Goal: Information Seeking & Learning: Learn about a topic

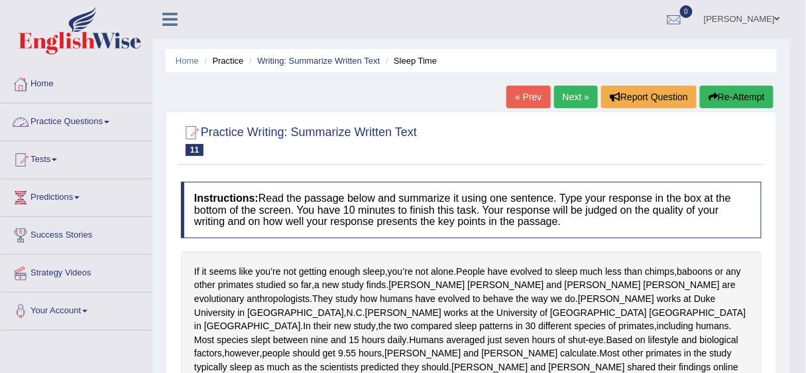
click at [60, 119] on link "Practice Questions" at bounding box center [76, 119] width 151 height 33
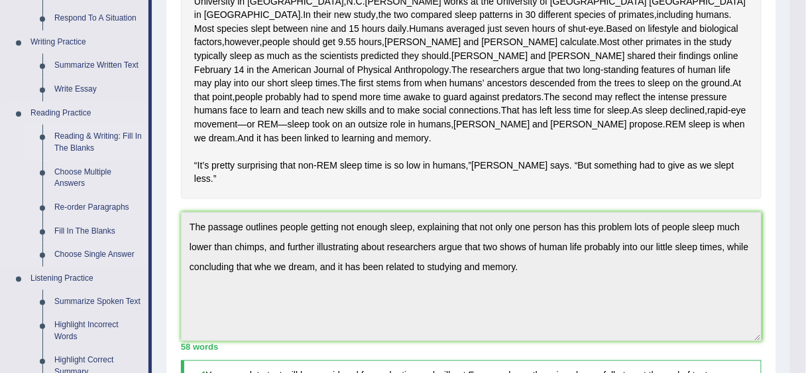
scroll to position [265, 0]
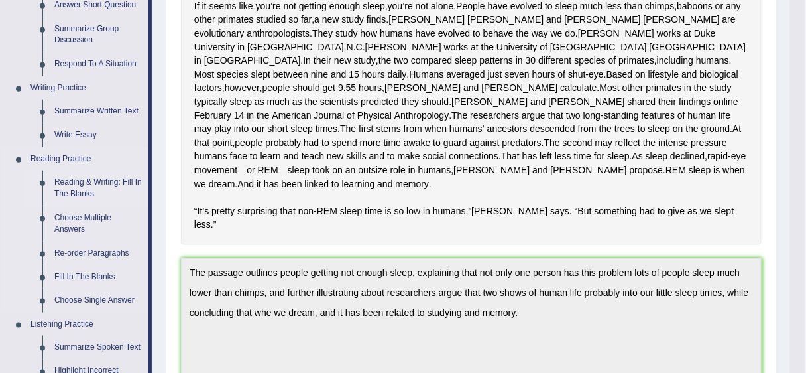
click at [102, 188] on link "Reading & Writing: Fill In The Blanks" at bounding box center [98, 187] width 100 height 35
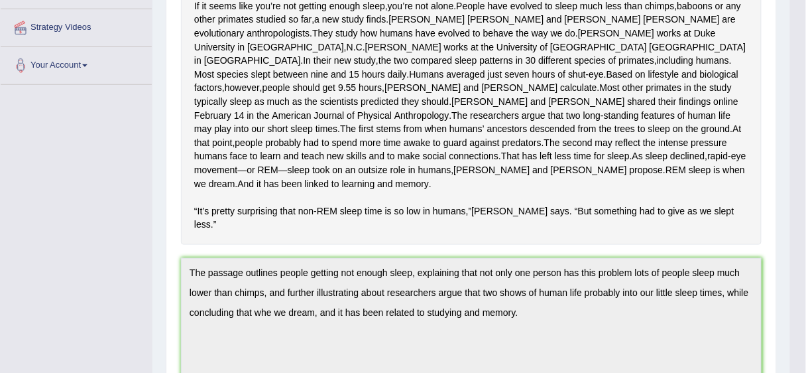
scroll to position [264, 0]
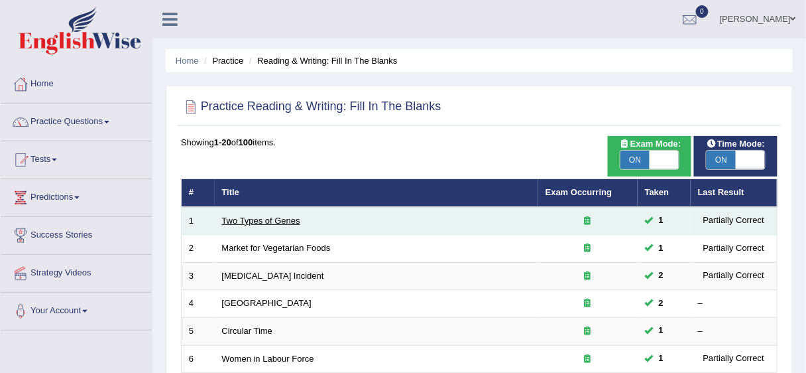
click at [272, 217] on link "Two Types of Genes" at bounding box center [261, 221] width 78 height 10
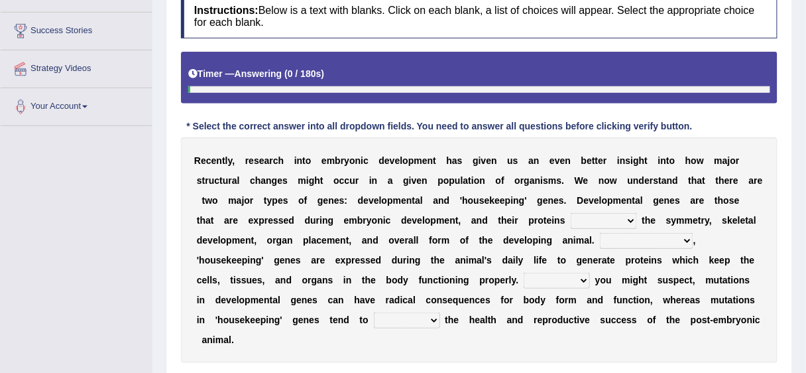
scroll to position [265, 0]
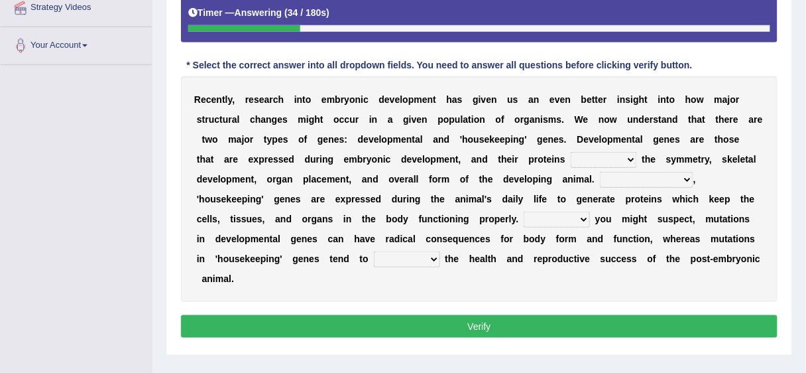
click at [638, 163] on div "R e c e n t l y , r e s e a r c h i n t o e m b r y o n i c d e v e l o p m e n…" at bounding box center [479, 188] width 597 height 225
click at [620, 156] on select "push control hold elevate" at bounding box center [604, 160] width 66 height 16
select select "elevate"
click at [571, 152] on select "push control hold elevate" at bounding box center [604, 160] width 66 height 16
click at [647, 176] on select "Correspondingly Inclusively Conversely In contrast" at bounding box center [647, 180] width 94 height 16
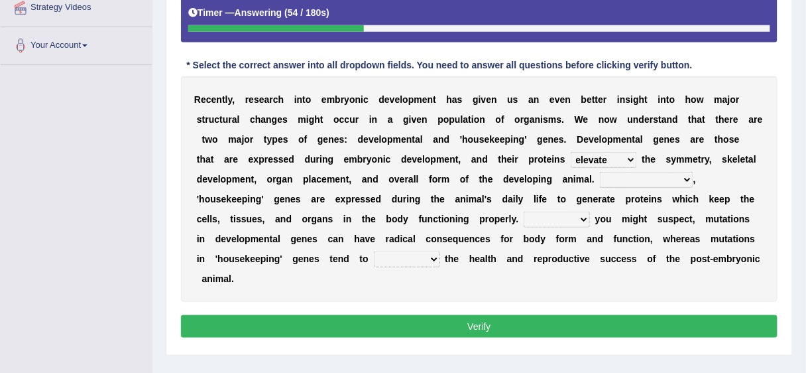
click at [650, 176] on select "Correspondingly Inclusively Conversely In contrast" at bounding box center [647, 180] width 94 height 16
click at [657, 175] on select "Correspondingly Inclusively Conversely In contrast" at bounding box center [647, 180] width 94 height 16
select select "In contrast"
click at [600, 172] on select "Correspondingly Inclusively Conversely In contrast" at bounding box center [647, 180] width 94 height 16
click at [535, 220] on select "For As With Within" at bounding box center [557, 220] width 66 height 16
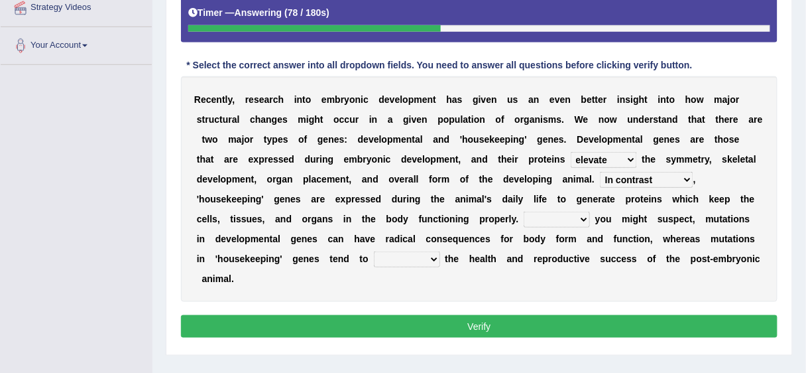
select select "As"
click at [524, 212] on select "For As With Within" at bounding box center [557, 220] width 66 height 16
click at [410, 259] on select "affect effect interrupt defect" at bounding box center [407, 259] width 66 height 16
select select "affect"
click at [374, 251] on select "affect effect interrupt defect" at bounding box center [407, 259] width 66 height 16
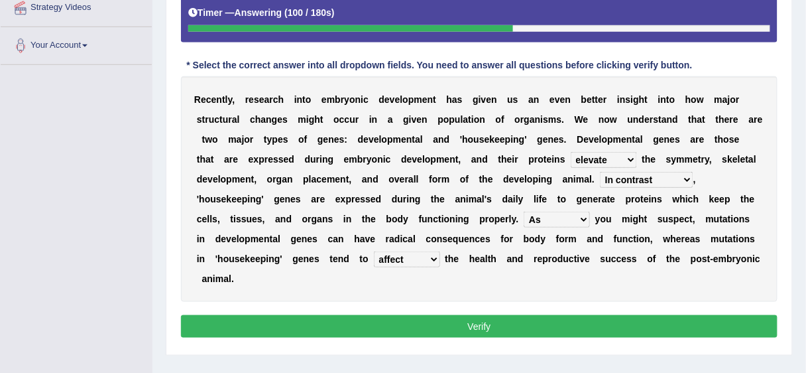
click at [448, 324] on button "Verify" at bounding box center [479, 326] width 597 height 23
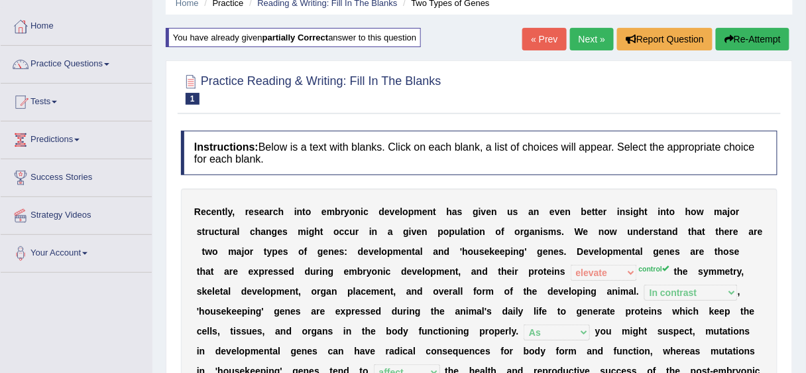
scroll to position [53, 0]
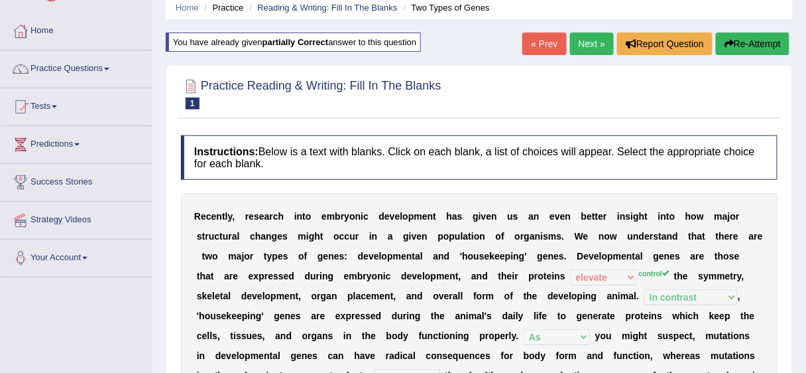
click at [580, 51] on link "Next »" at bounding box center [592, 43] width 44 height 23
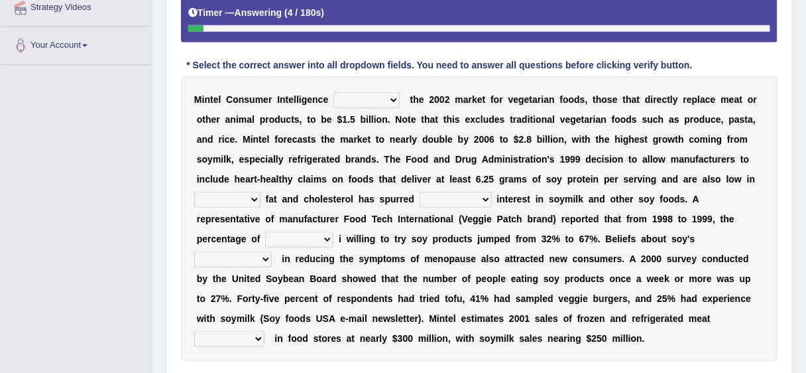
click at [394, 96] on select "deals fulfills creates estimates" at bounding box center [367, 100] width 66 height 16
click at [397, 98] on select "deals fulfills creates estimates" at bounding box center [367, 100] width 66 height 16
click at [415, 106] on div "M i n t e l C o n s u m e r I n t e l l i g e n c e deals fulfills creates esti…" at bounding box center [479, 218] width 597 height 285
drag, startPoint x: 397, startPoint y: 101, endPoint x: 390, endPoint y: 102, distance: 6.8
click at [395, 101] on select "deals fulfills creates estimates" at bounding box center [367, 100] width 66 height 16
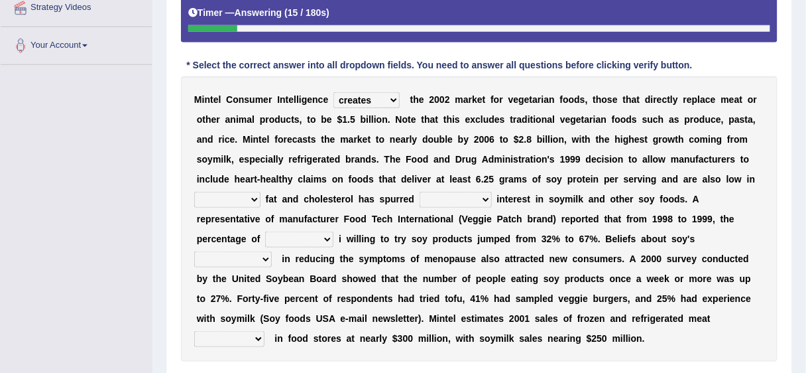
click at [334, 92] on select "deals fulfills creates estimates" at bounding box center [367, 100] width 66 height 16
click at [381, 98] on select "deals fulfills creates estimates" at bounding box center [367, 100] width 66 height 16
select select "fulfills"
click at [334, 92] on select "deals fulfills creates estimates" at bounding box center [367, 100] width 66 height 16
click at [241, 197] on select "saturated solid acid liquid" at bounding box center [227, 200] width 66 height 16
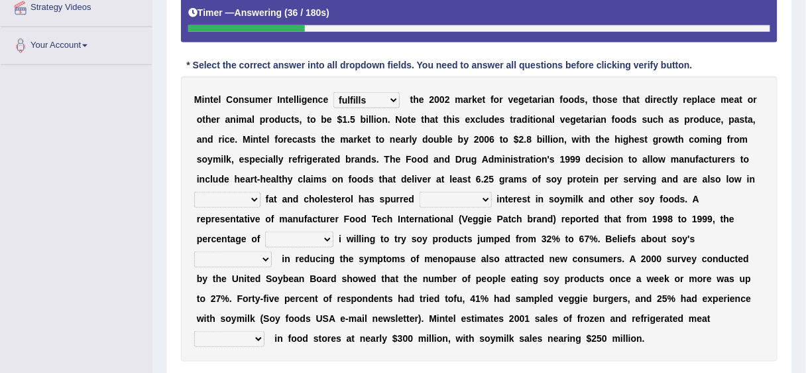
select select "acid"
click at [194, 192] on select "saturated solid acid liquid" at bounding box center [227, 200] width 66 height 16
click at [442, 198] on select "good big tremendous extreme" at bounding box center [456, 200] width 72 height 16
select select "tremendous"
click at [420, 192] on select "good big tremendous extreme" at bounding box center [456, 200] width 72 height 16
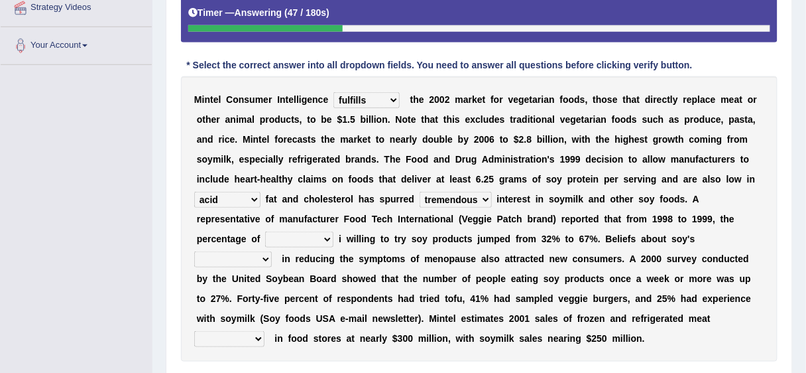
click at [306, 236] on select "guests consumers customers clients" at bounding box center [299, 239] width 68 height 16
select select "consumers"
click at [265, 231] on select "guests consumers customers clients" at bounding box center [299, 239] width 68 height 16
click at [328, 236] on select "guests consumers customers clients" at bounding box center [299, 239] width 68 height 16
click at [265, 231] on select "guests consumers customers clients" at bounding box center [299, 239] width 68 height 16
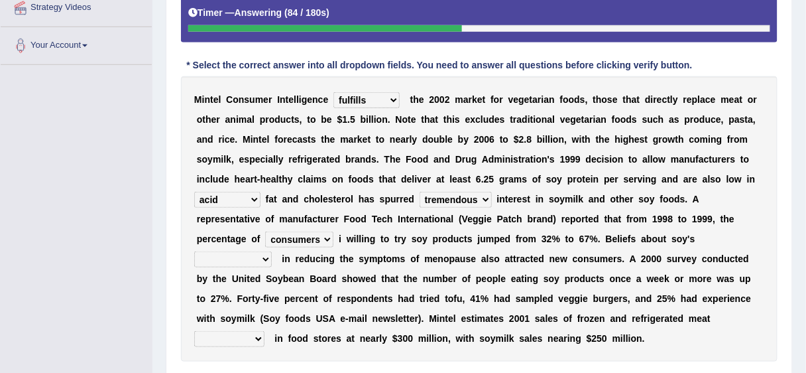
click at [246, 252] on select "effectiveness timeliness efficiency goodness" at bounding box center [233, 259] width 78 height 16
select select "efficiency"
click at [194, 251] on select "effectiveness timeliness efficiency goodness" at bounding box center [233, 259] width 78 height 16
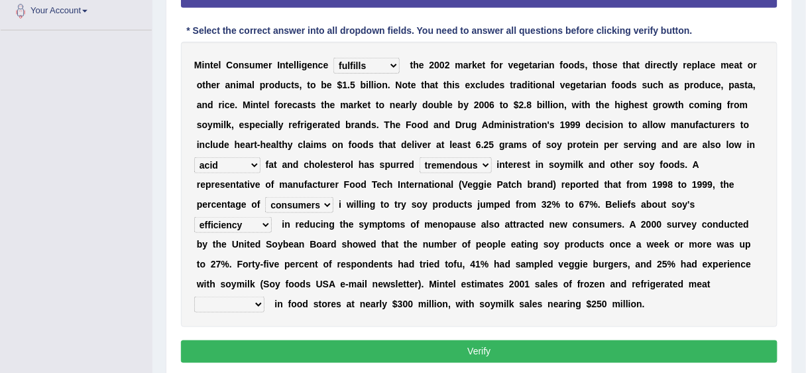
scroll to position [318, 0]
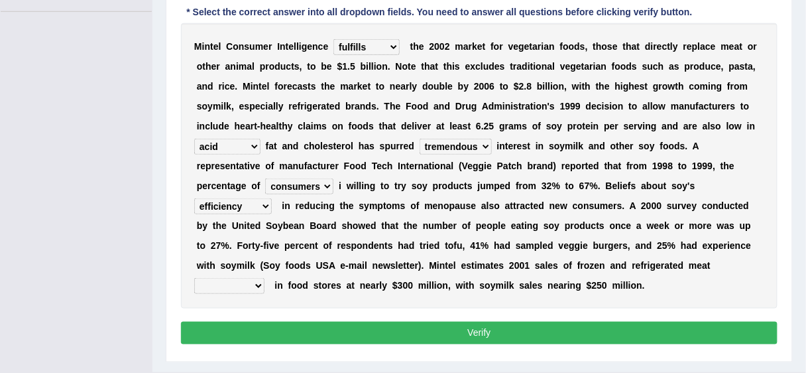
click at [265, 278] on select "foods choices staffs alternatives" at bounding box center [229, 286] width 70 height 16
select select "alternatives"
click at [265, 278] on select "foods choices staffs alternatives" at bounding box center [229, 286] width 70 height 16
click at [611, 342] on div "Instructions: Below is a text with blanks. Click on each blank, a list of choic…" at bounding box center [479, 113] width 603 height 481
click at [613, 333] on button "Verify" at bounding box center [479, 333] width 597 height 23
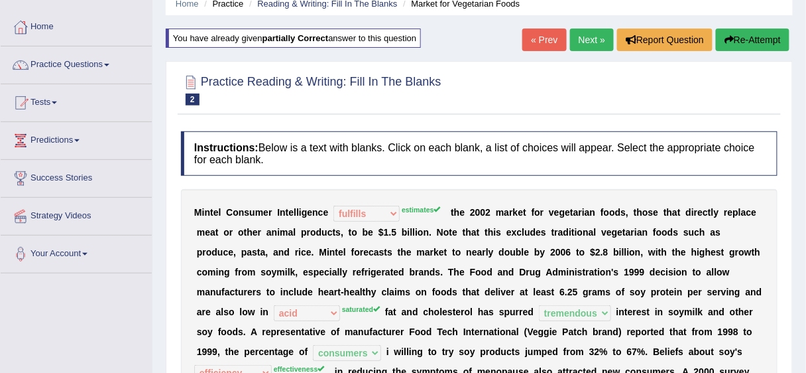
scroll to position [0, 0]
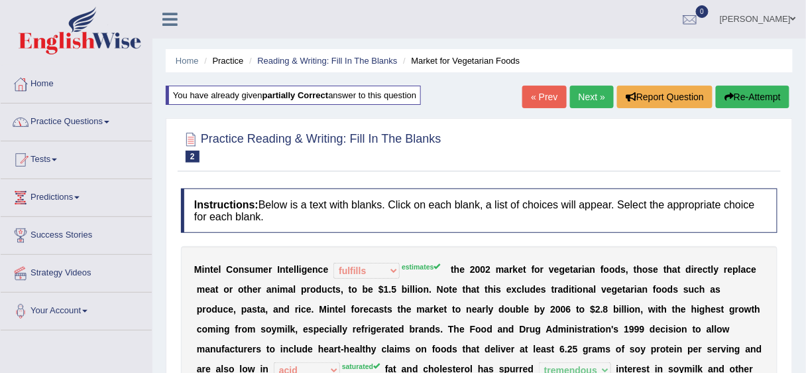
click at [58, 119] on link "Practice Questions" at bounding box center [76, 119] width 151 height 33
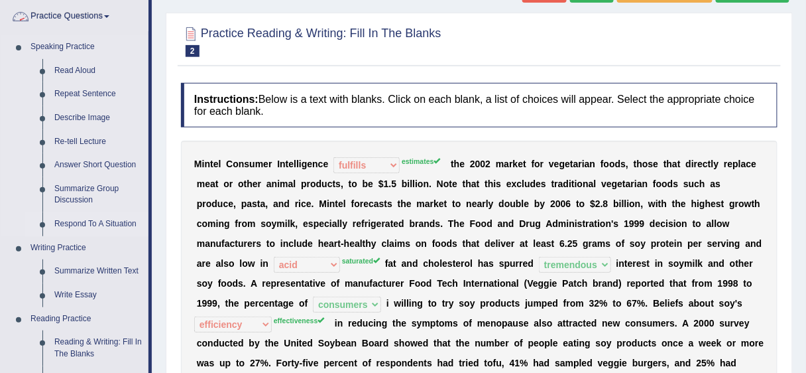
scroll to position [106, 0]
click at [91, 273] on link "Summarize Written Text" at bounding box center [98, 271] width 100 height 24
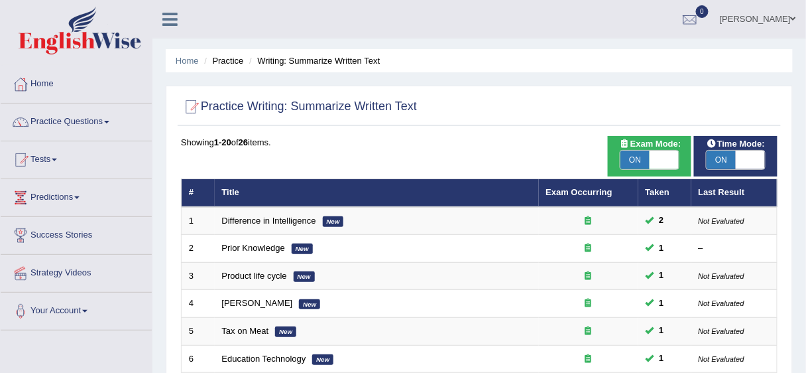
scroll to position [477, 0]
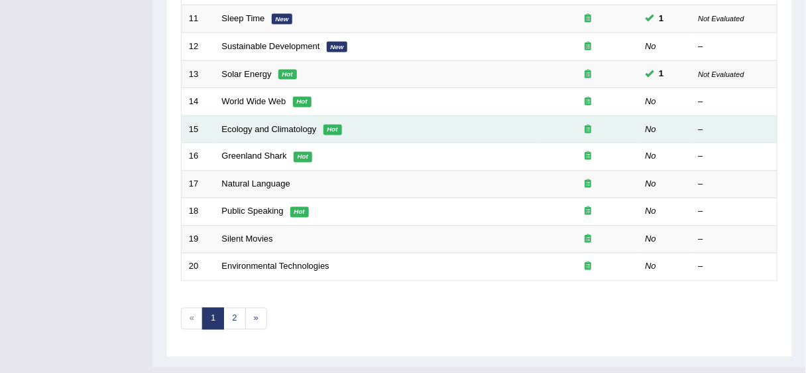
click at [296, 119] on td "Ecology and Climatology Hot" at bounding box center [377, 129] width 324 height 28
drag, startPoint x: 296, startPoint y: 119, endPoint x: 296, endPoint y: 127, distance: 8.6
click at [296, 119] on td "Ecology and Climatology Hot" at bounding box center [377, 129] width 324 height 28
click at [296, 127] on link "Ecology and Climatology" at bounding box center [269, 129] width 95 height 10
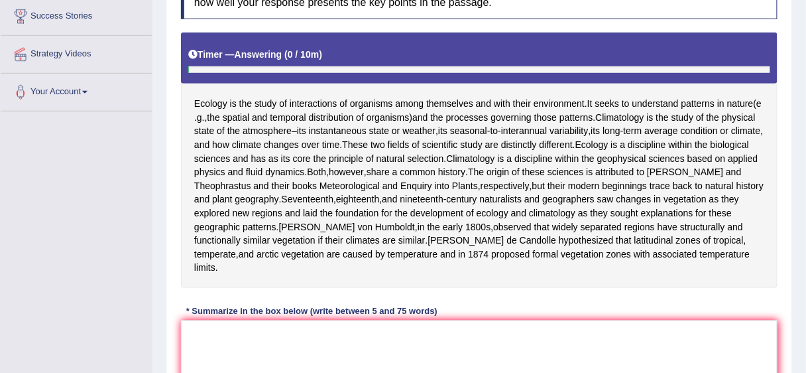
scroll to position [318, 0]
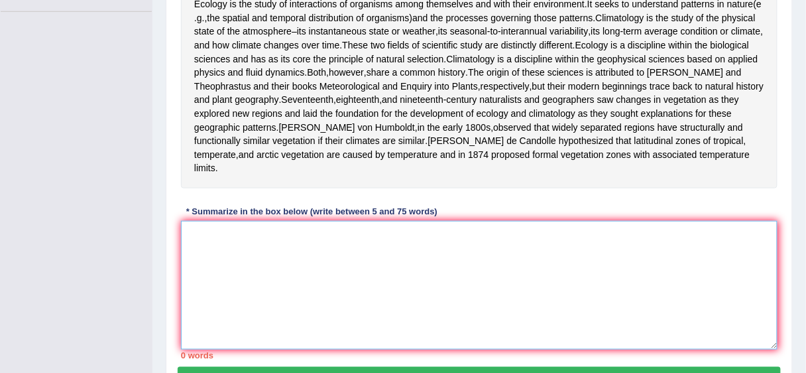
click at [285, 265] on textarea at bounding box center [479, 285] width 597 height 129
type textarea "t"
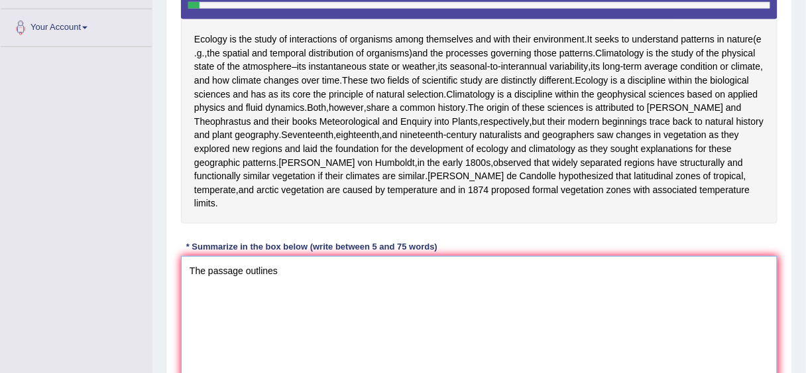
scroll to position [265, 0]
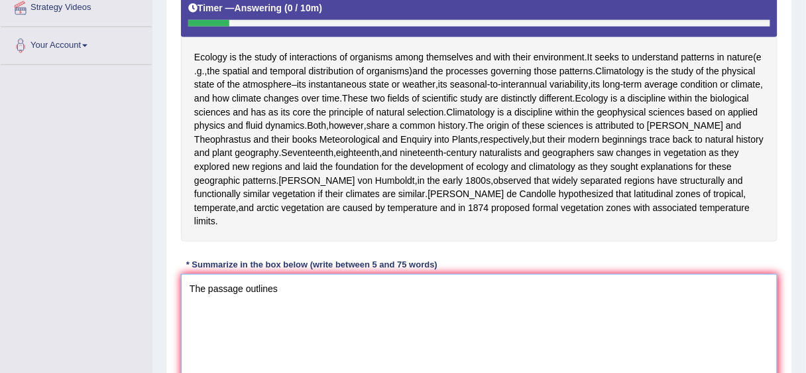
click at [351, 295] on textarea "The passage outlines" at bounding box center [479, 338] width 597 height 129
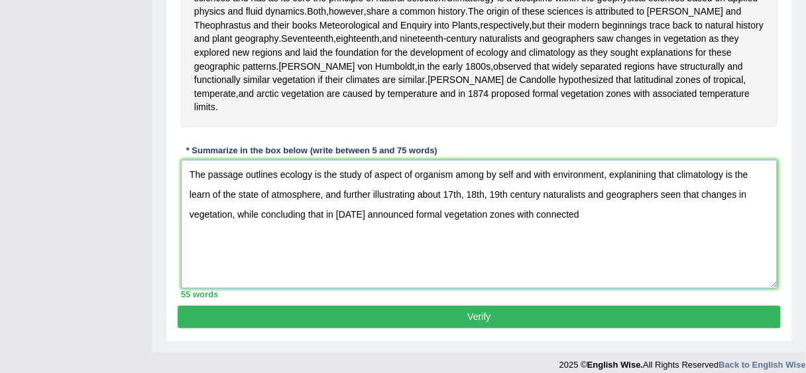
scroll to position [381, 0]
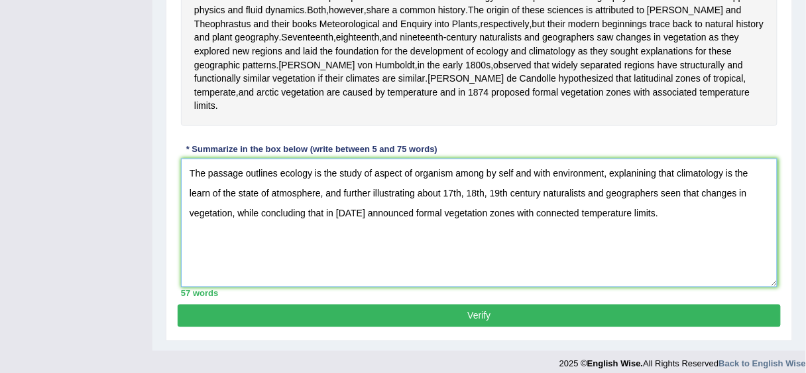
type textarea "The passage outlines ecology is the study of aspect of organism among by self a…"
click at [389, 327] on button "Verify" at bounding box center [479, 315] width 603 height 23
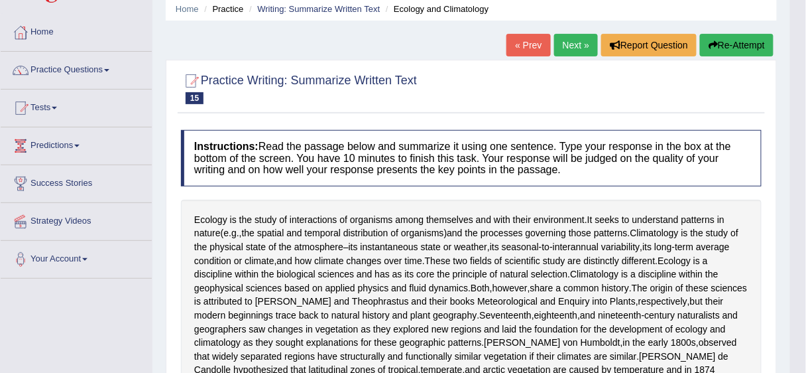
scroll to position [0, 0]
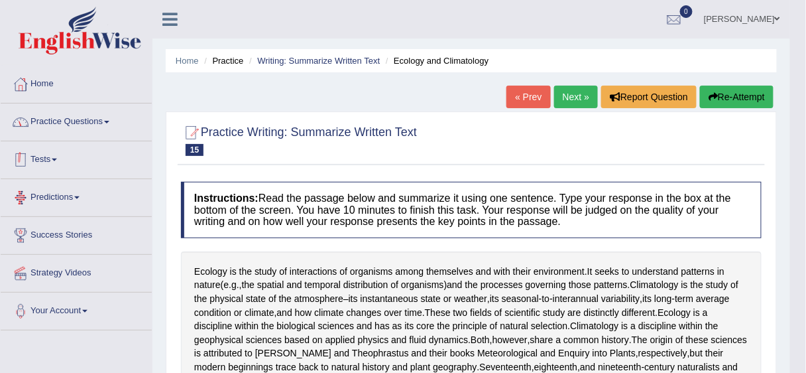
click at [88, 123] on link "Practice Questions" at bounding box center [76, 119] width 151 height 33
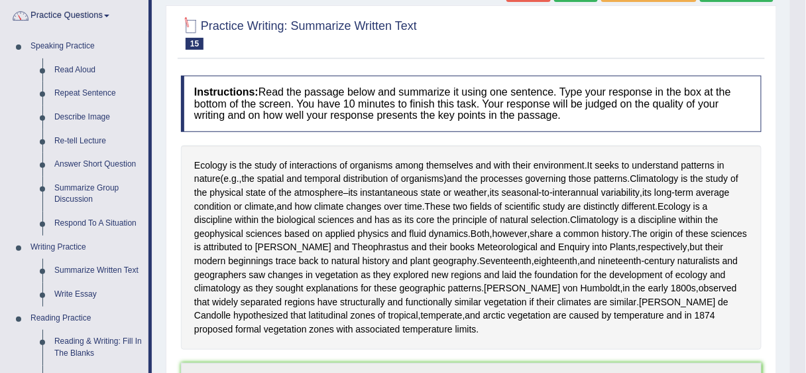
scroll to position [53, 0]
